Goal: Transaction & Acquisition: Purchase product/service

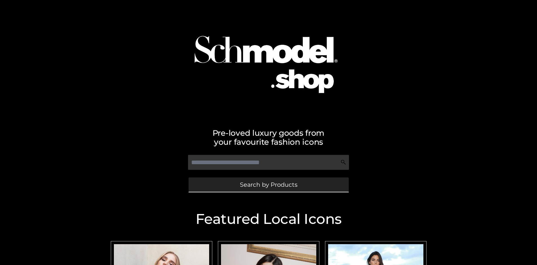
click at [268, 185] on span "Search by Products" at bounding box center [268, 185] width 57 height 6
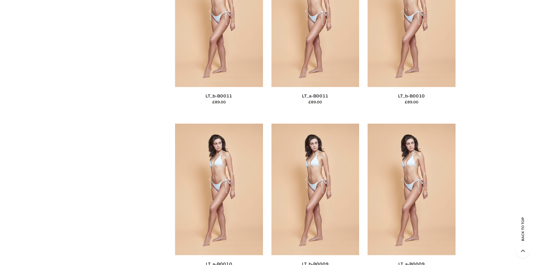
scroll to position [85, 0]
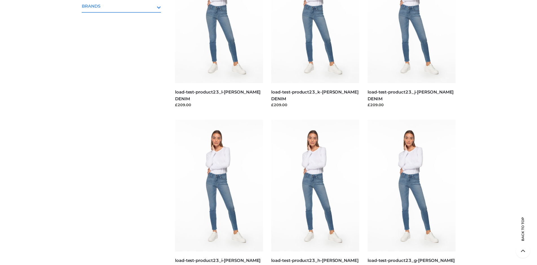
click at [151, 6] on icon "Toggle Submenu" at bounding box center [129, 7] width 63 height 6
click at [124, 30] on span "PARKERSMITH" at bounding box center [124, 30] width 74 height 6
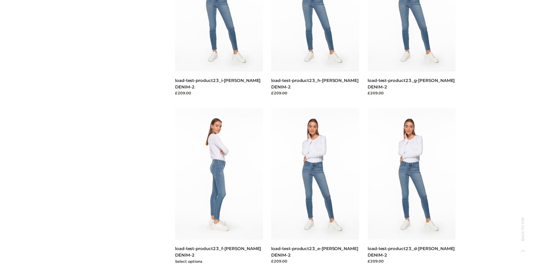
click at [219, 187] on img at bounding box center [219, 174] width 88 height 132
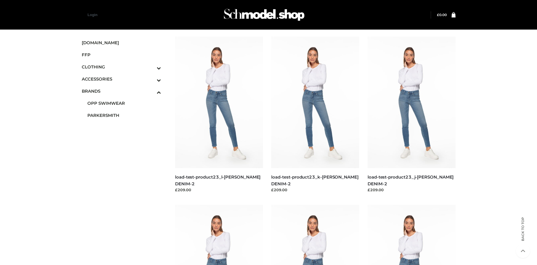
scroll to position [433, 0]
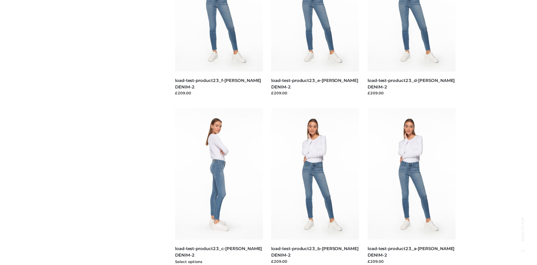
click at [219, 187] on img at bounding box center [219, 174] width 88 height 132
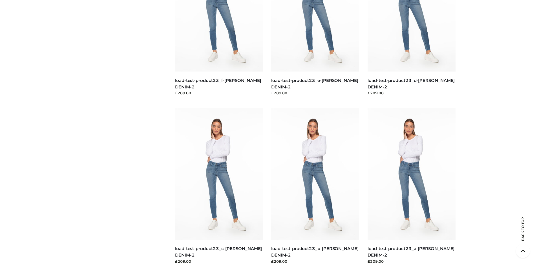
scroll to position [0, 0]
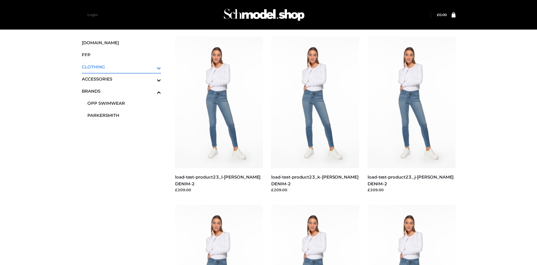
click at [151, 67] on icon "Toggle Submenu" at bounding box center [129, 68] width 63 height 6
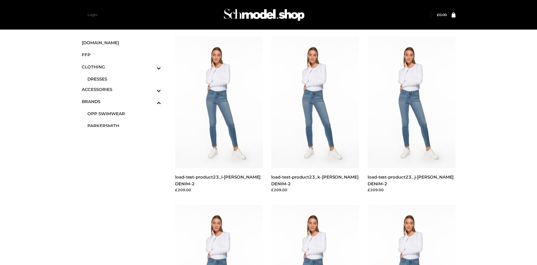
click at [124, 79] on span "DRESSES" at bounding box center [124, 79] width 74 height 6
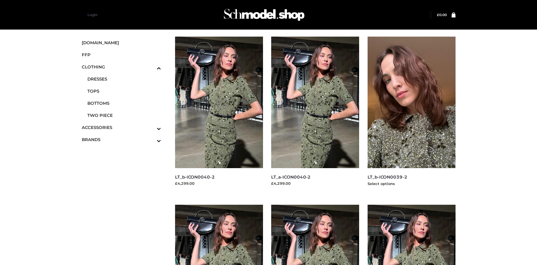
click at [411, 115] on img at bounding box center [411, 103] width 88 height 132
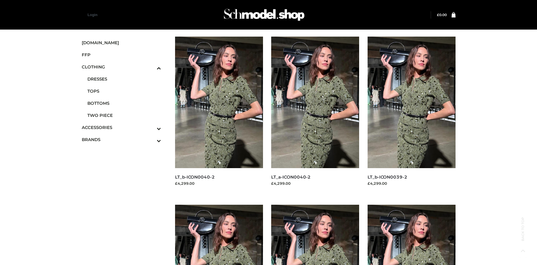
scroll to position [433, 0]
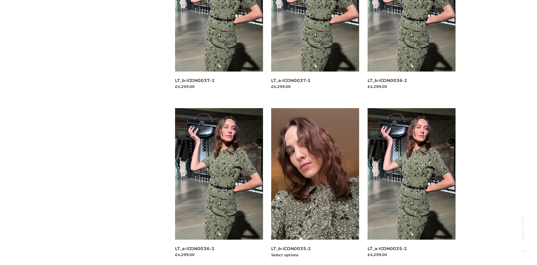
click at [315, 187] on img at bounding box center [315, 174] width 88 height 132
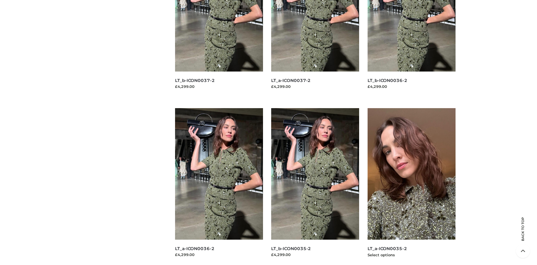
click at [411, 187] on img at bounding box center [411, 174] width 88 height 132
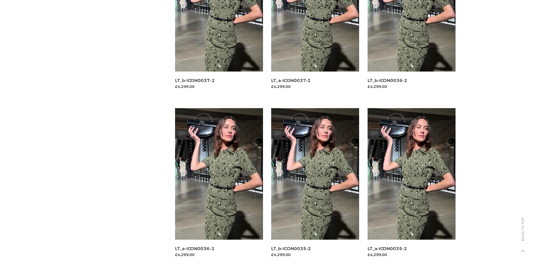
scroll to position [0, 0]
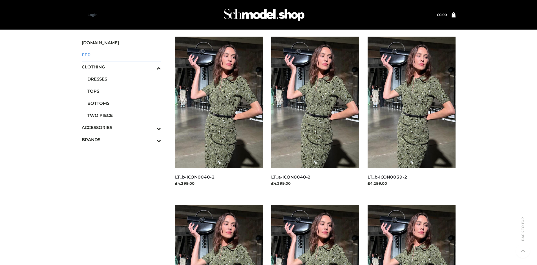
click at [121, 55] on span "FFP" at bounding box center [121, 55] width 79 height 6
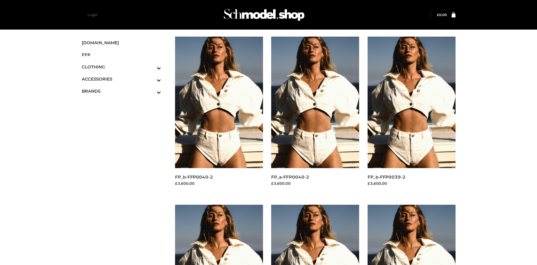
scroll to position [265, 0]
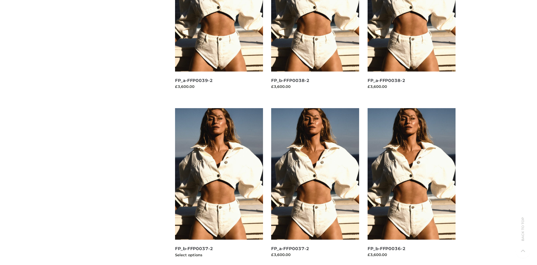
click at [219, 187] on img at bounding box center [219, 174] width 88 height 132
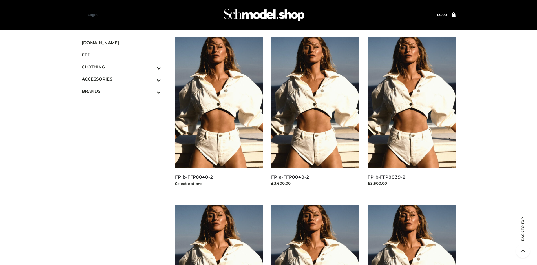
click at [219, 115] on img at bounding box center [219, 103] width 88 height 132
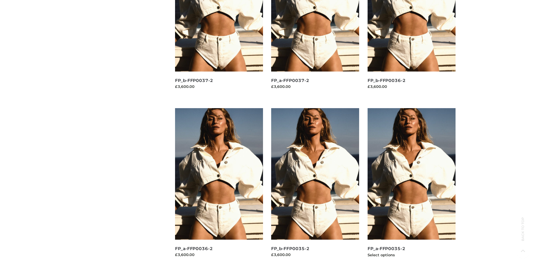
click at [411, 187] on img at bounding box center [411, 174] width 88 height 132
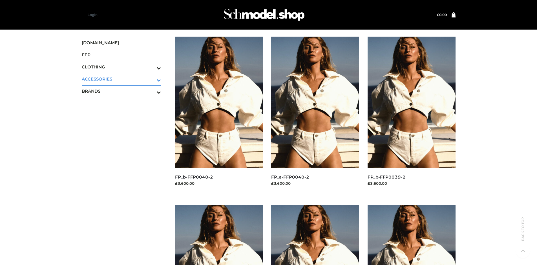
click at [151, 79] on icon "Toggle Submenu" at bounding box center [129, 80] width 63 height 6
click at [124, 103] on span "JEWELRY" at bounding box center [124, 103] width 74 height 6
click at [411, 115] on img at bounding box center [411, 103] width 88 height 132
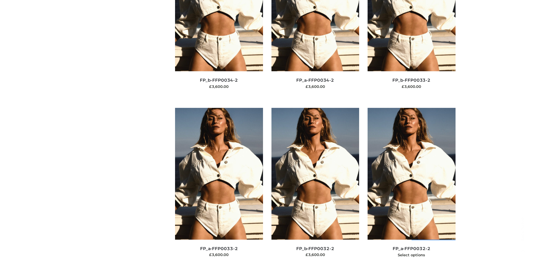
click at [411, 186] on img at bounding box center [411, 174] width 88 height 132
